Goal: Information Seeking & Learning: Find contact information

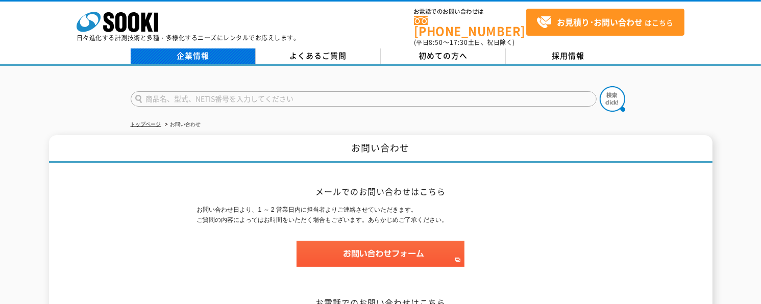
click at [219, 49] on link "企業情報" at bounding box center [193, 55] width 125 height 15
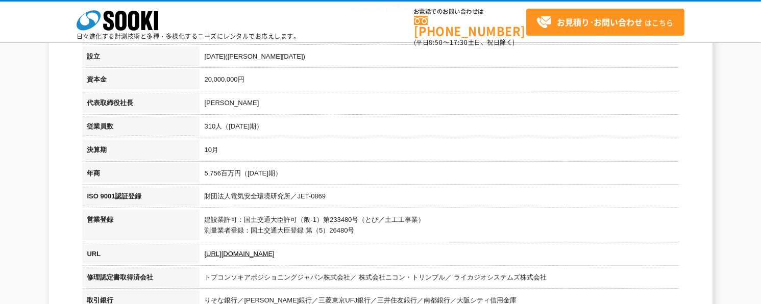
scroll to position [204, 0]
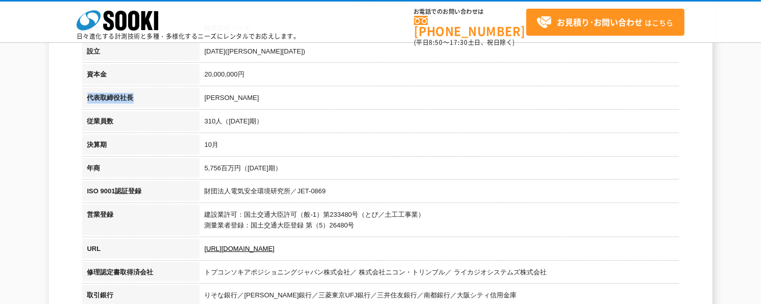
drag, startPoint x: 87, startPoint y: 97, endPoint x: 143, endPoint y: 99, distance: 55.6
click at [143, 99] on th "代表取締役社長" at bounding box center [140, 99] width 117 height 23
copy th "代表取締役社長"
drag, startPoint x: 205, startPoint y: 96, endPoint x: 241, endPoint y: 97, distance: 36.7
click at [241, 97] on td "[PERSON_NAME]" at bounding box center [439, 99] width 480 height 23
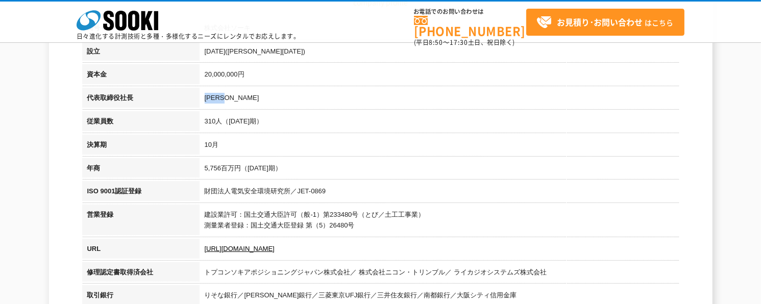
copy td "[PERSON_NAME]"
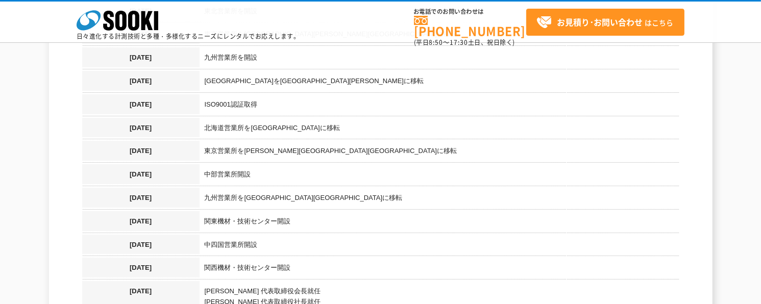
scroll to position [969, 0]
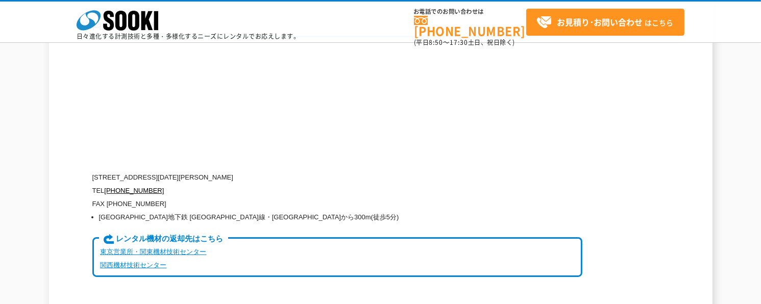
scroll to position [2500, 0]
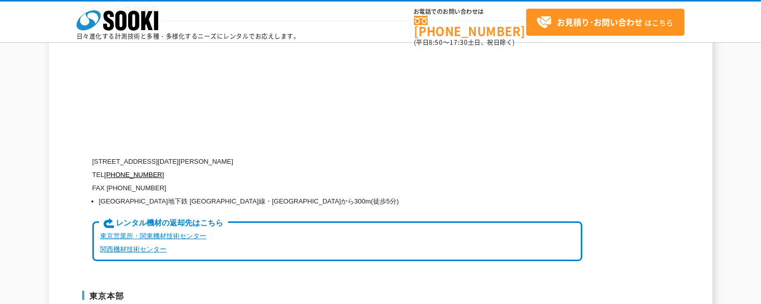
drag, startPoint x: 92, startPoint y: 130, endPoint x: 301, endPoint y: 131, distance: 209.7
click at [301, 155] on p "[STREET_ADDRESS][DATE][PERSON_NAME]" at bounding box center [337, 161] width 490 height 13
copy p "[STREET_ADDRESS][DATE][PERSON_NAME]"
drag, startPoint x: 161, startPoint y: 142, endPoint x: 104, endPoint y: 147, distance: 57.3
click at [104, 168] on p "TEL [PHONE_NUMBER]" at bounding box center [337, 174] width 490 height 13
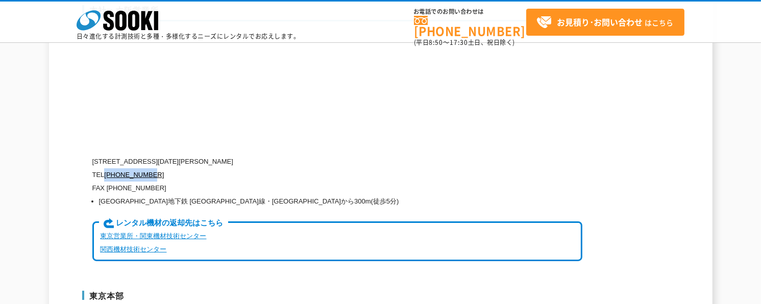
copy p "[PHONE_NUMBER]"
